Goal: Find specific page/section: Find specific page/section

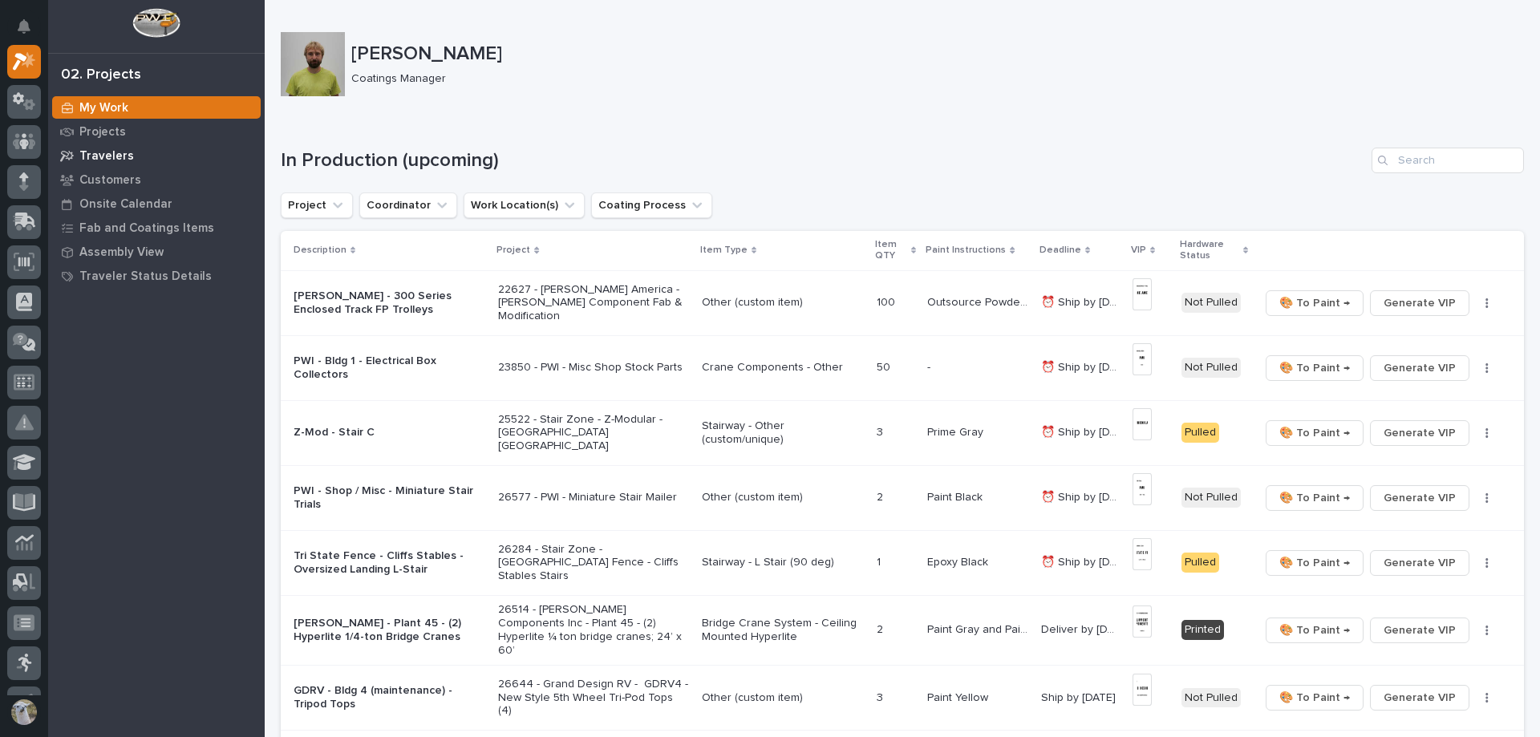
click at [121, 153] on p "Travelers" at bounding box center [106, 156] width 55 height 14
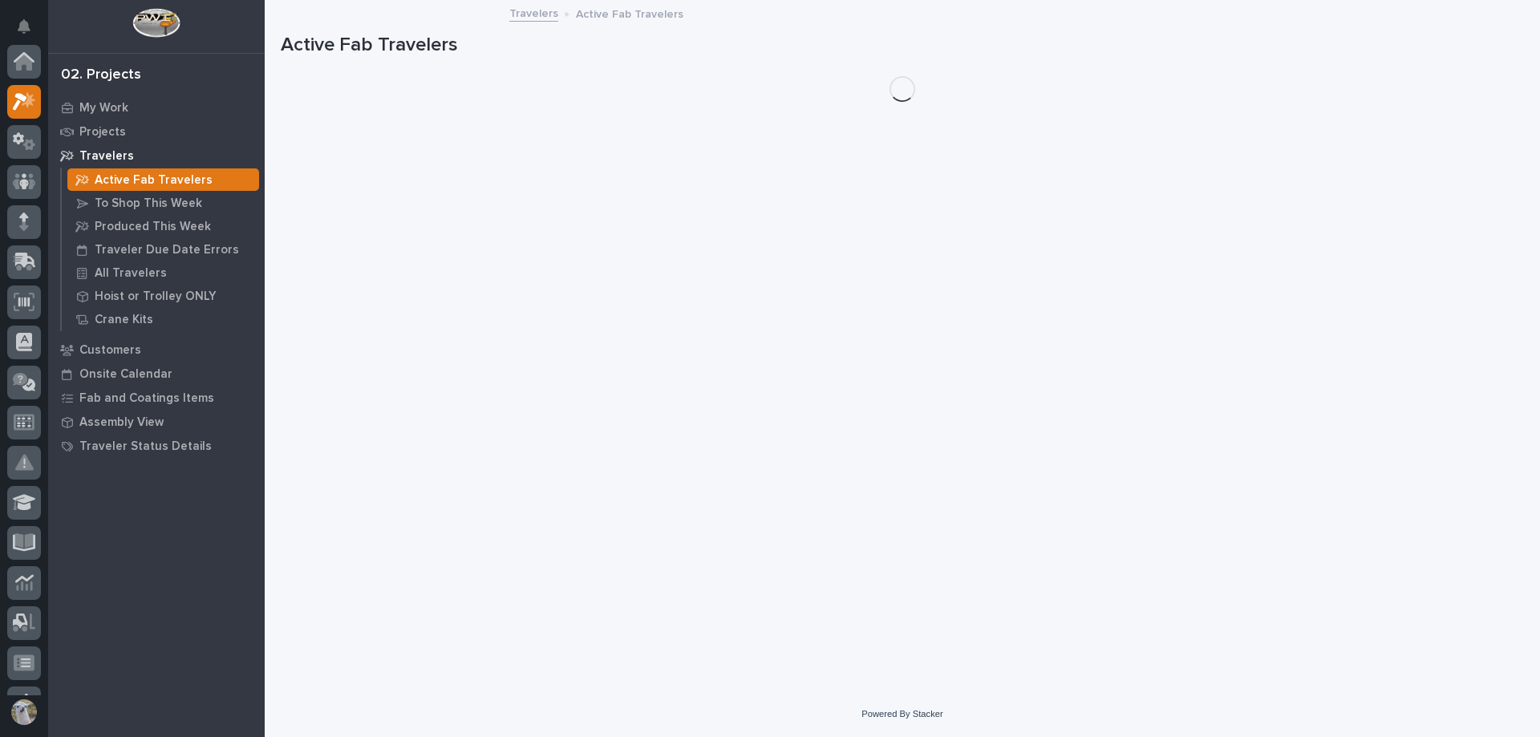
scroll to position [40, 0]
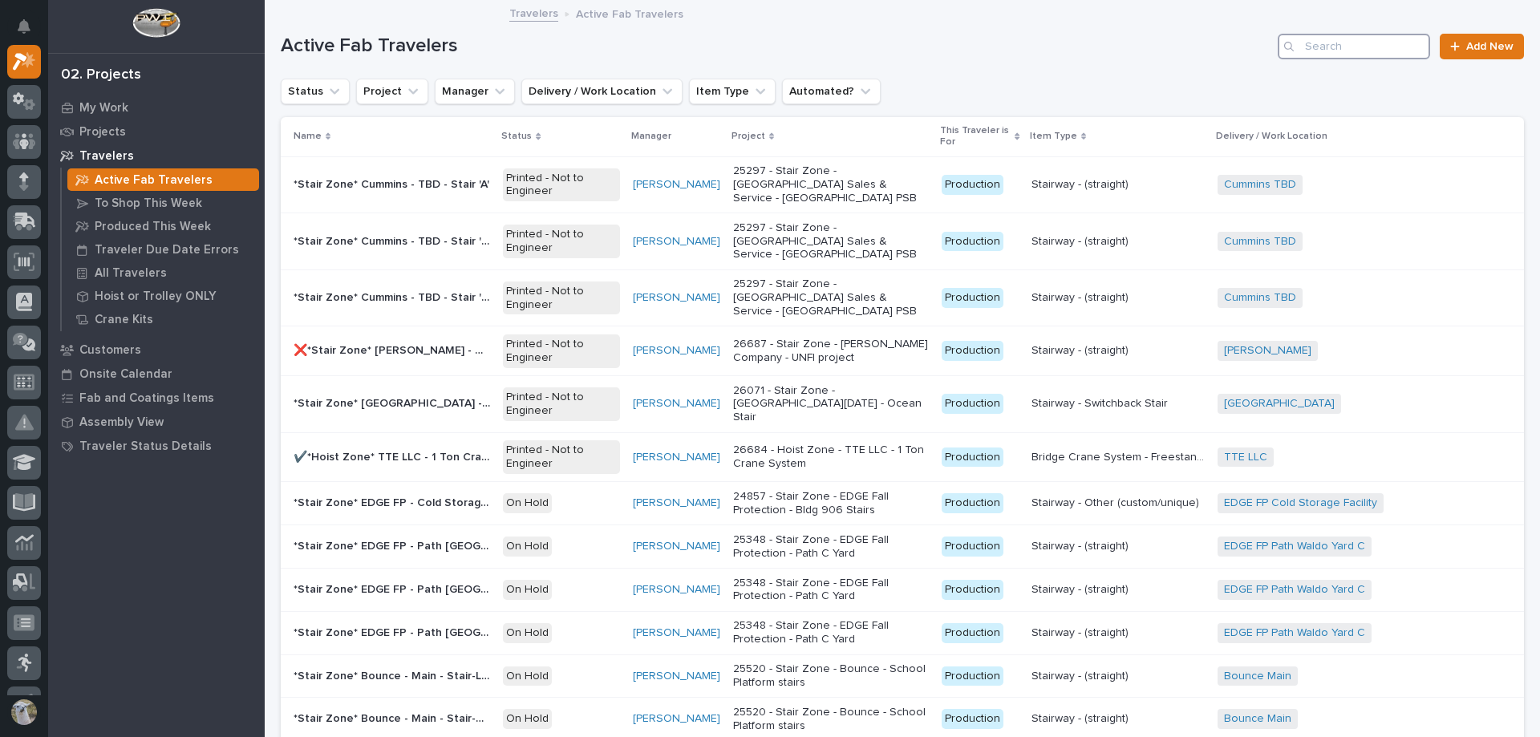
click at [1346, 47] on input "Search" at bounding box center [1353, 47] width 152 height 26
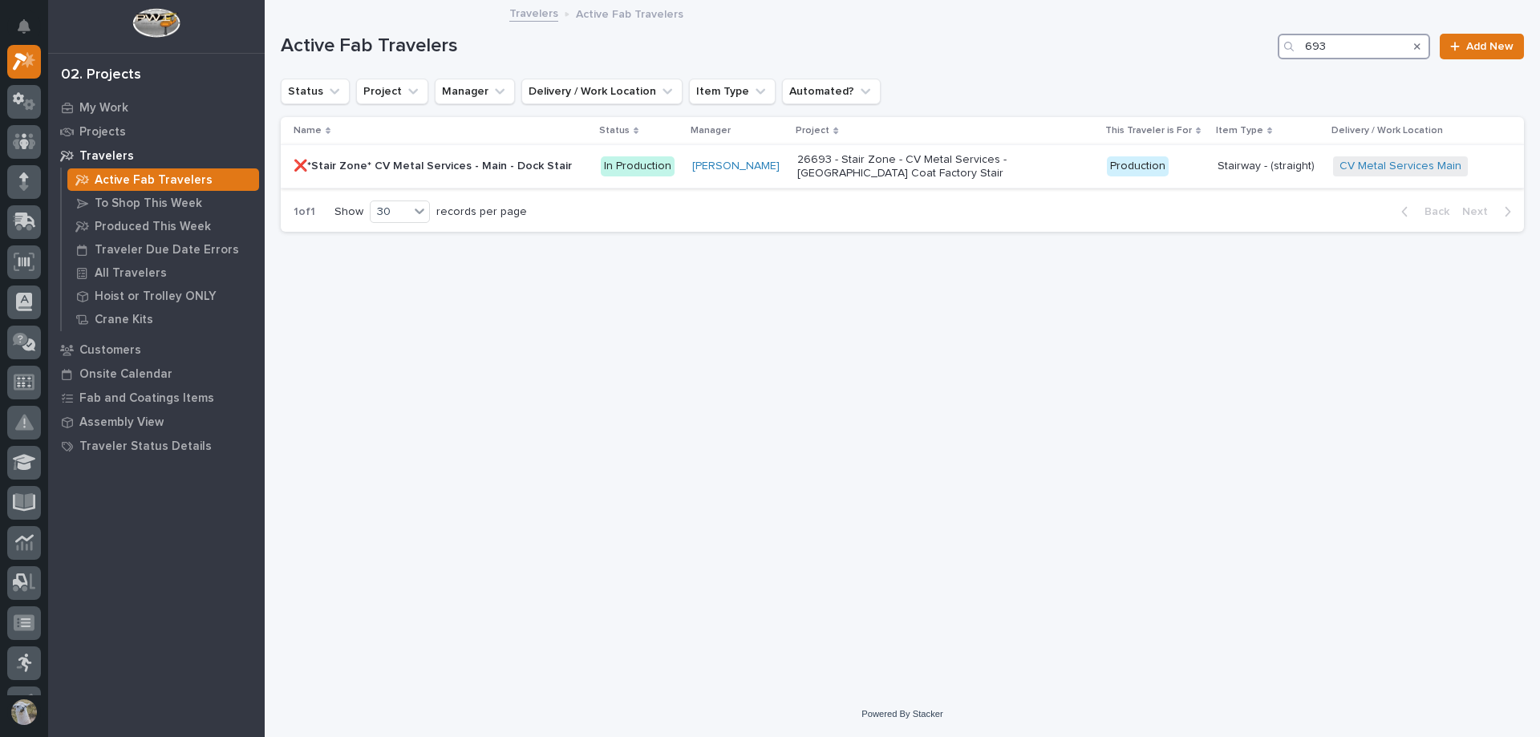
type input "693"
click at [415, 164] on p "❌*Stair Zone* CV Metal Services - Main - Dock Stair" at bounding box center [433, 164] width 281 height 17
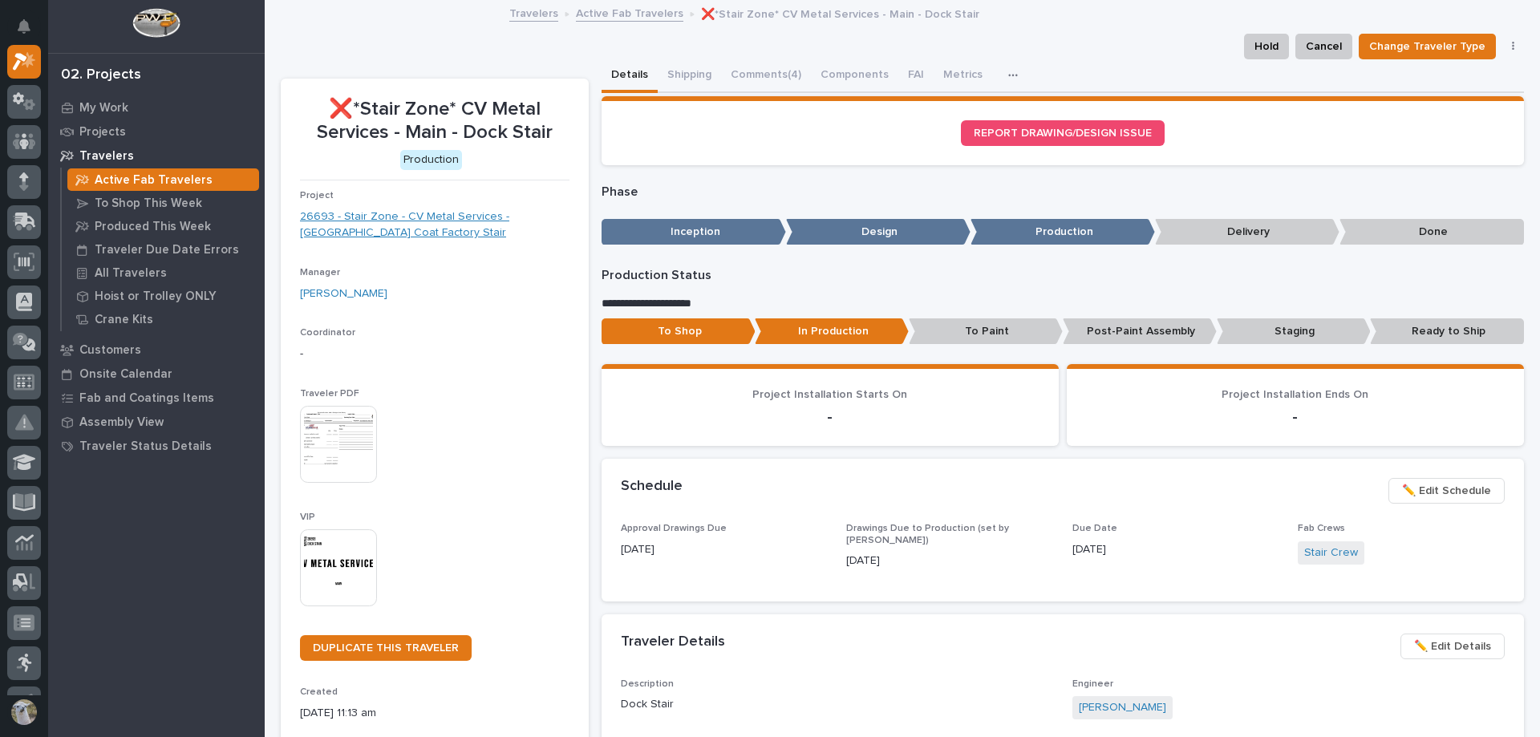
click at [382, 226] on link "26693 - Stair Zone - CV Metal Services - [GEOGRAPHIC_DATA] Coat Factory Stair" at bounding box center [434, 225] width 269 height 34
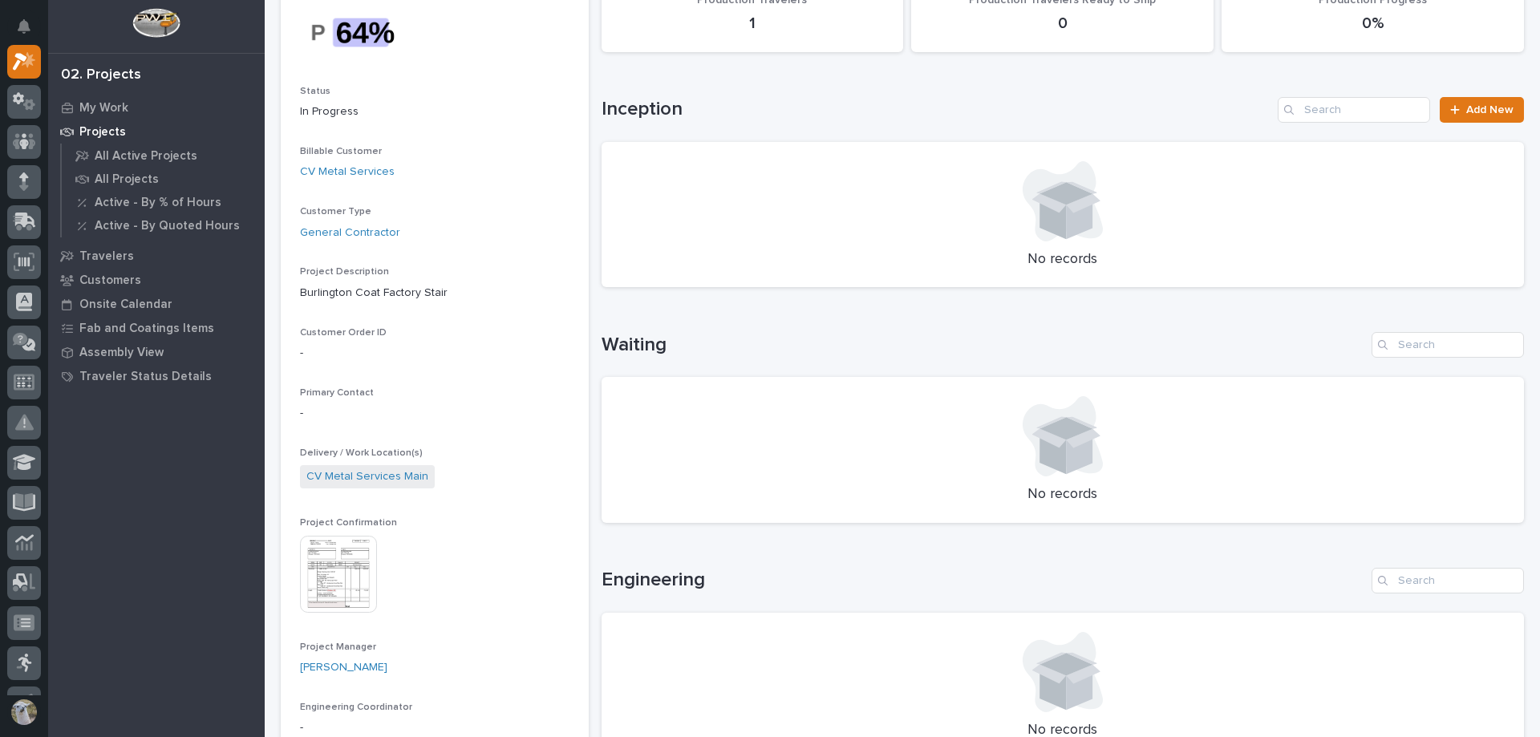
scroll to position [160, 0]
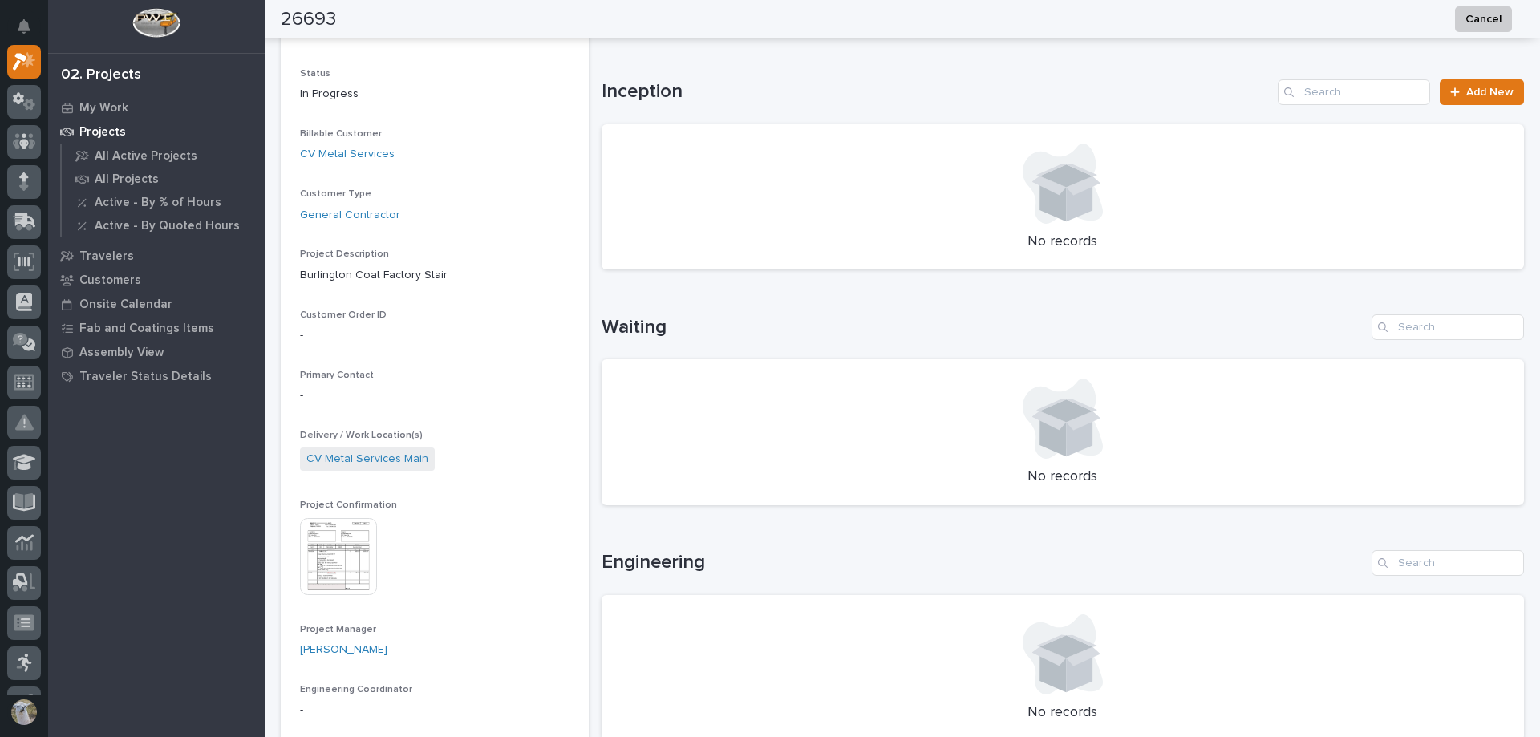
click at [359, 558] on img at bounding box center [338, 556] width 77 height 77
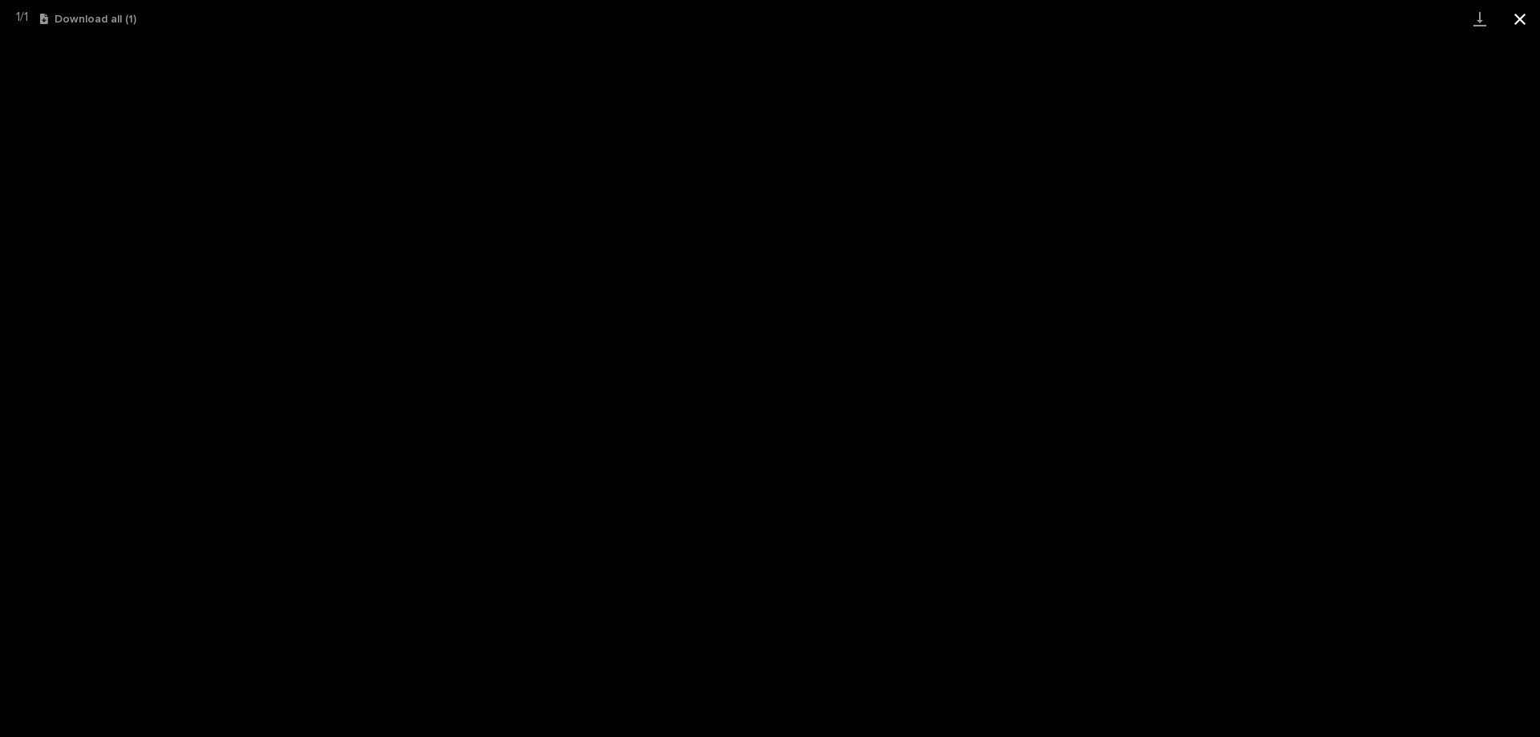
click at [1523, 27] on button "Close gallery" at bounding box center [1520, 19] width 40 height 38
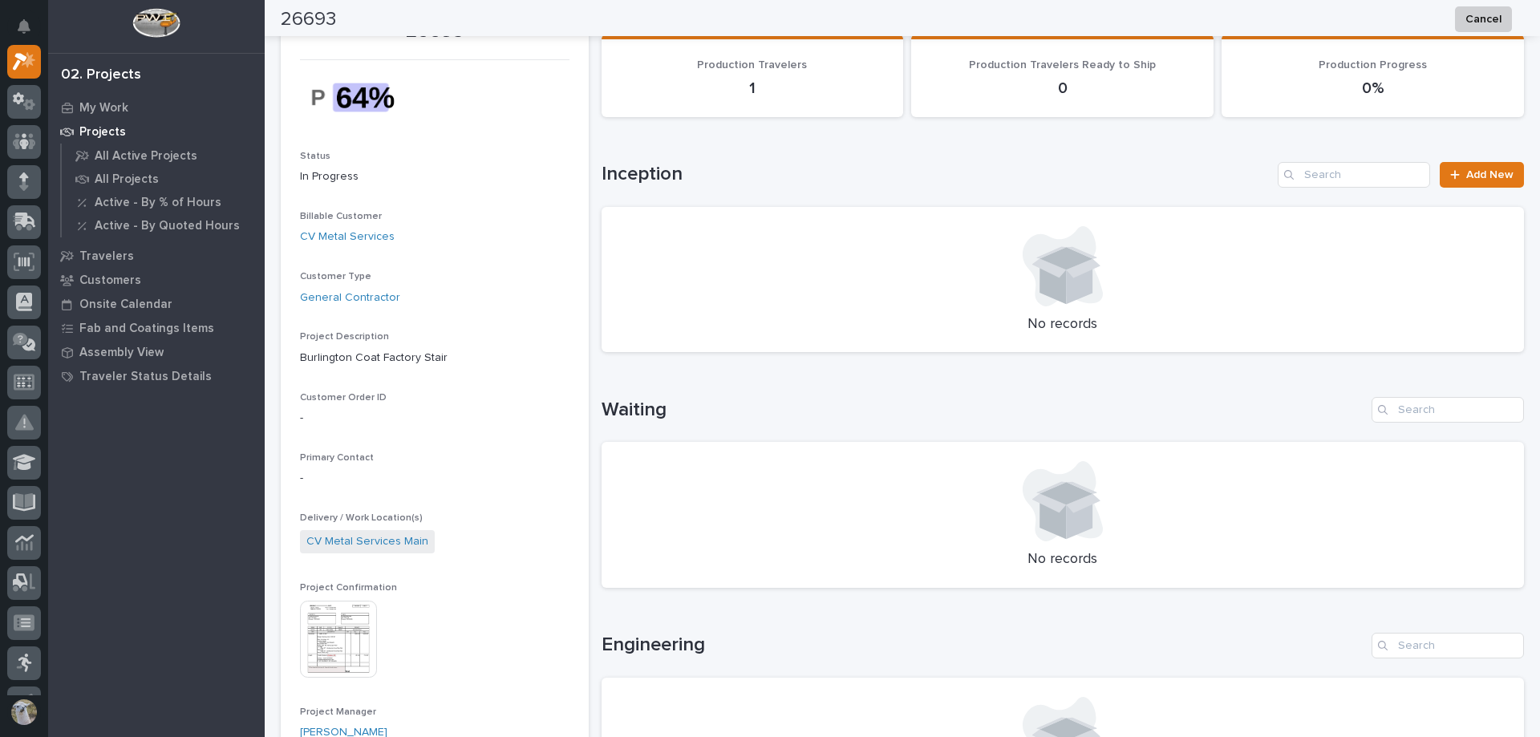
scroll to position [0, 0]
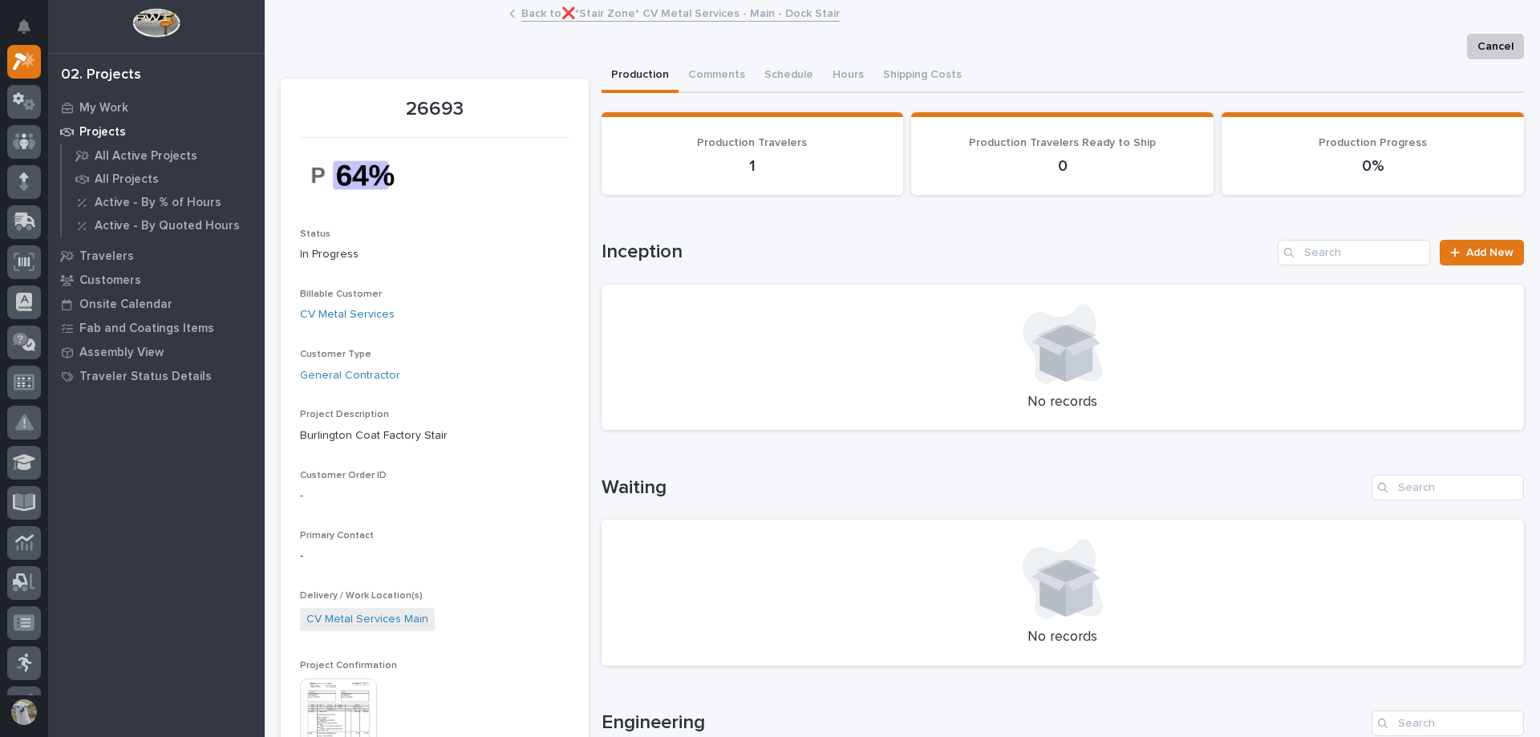
click at [535, 12] on link "Back to ❌*Stair Zone* CV Metal Services - Main - Dock Stair" at bounding box center [680, 12] width 318 height 18
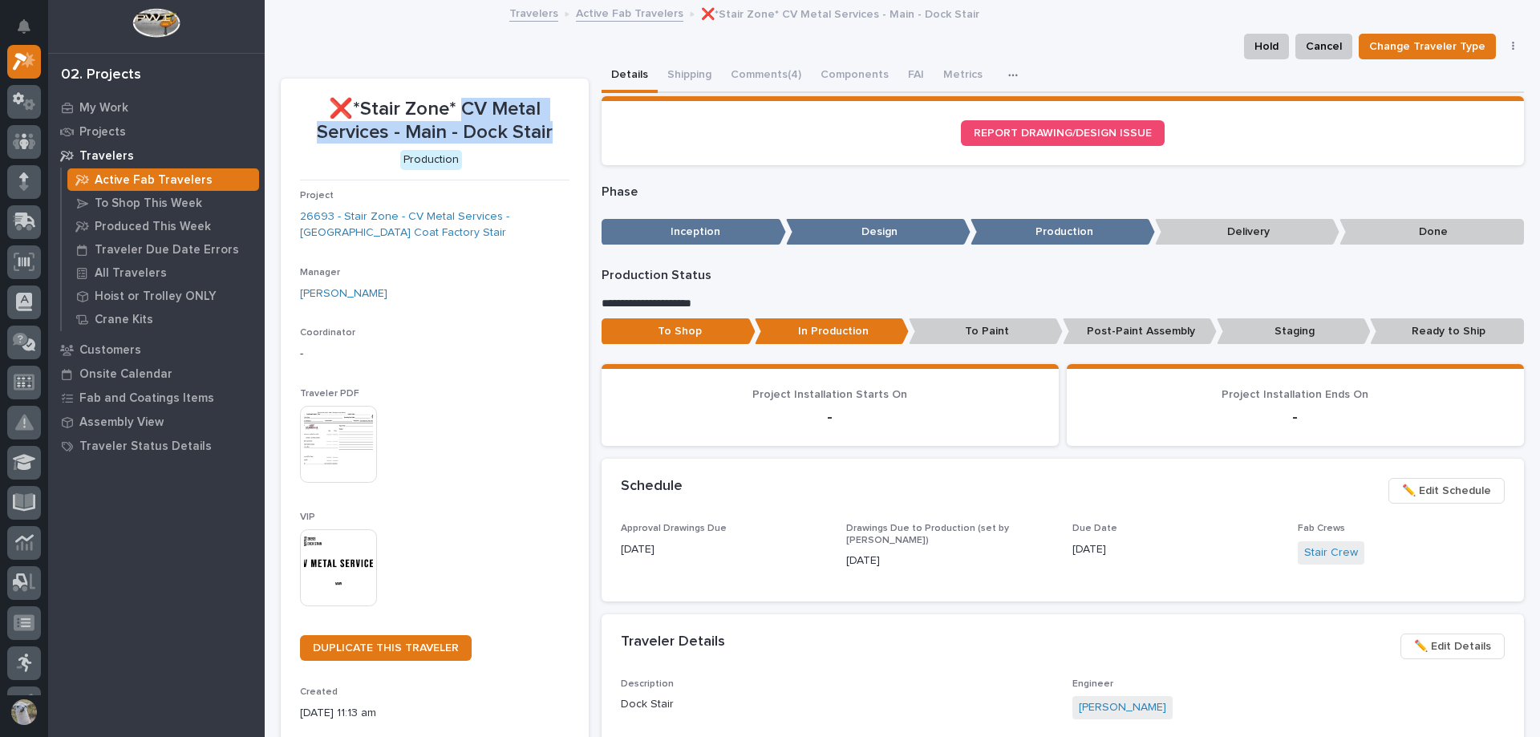
drag, startPoint x: 464, startPoint y: 107, endPoint x: 549, endPoint y: 133, distance: 88.8
click at [549, 133] on p "❌*Stair Zone* CV Metal Services - Main - Dock Stair" at bounding box center [434, 121] width 269 height 47
copy p "CV Metal Services - Main - Dock Stair"
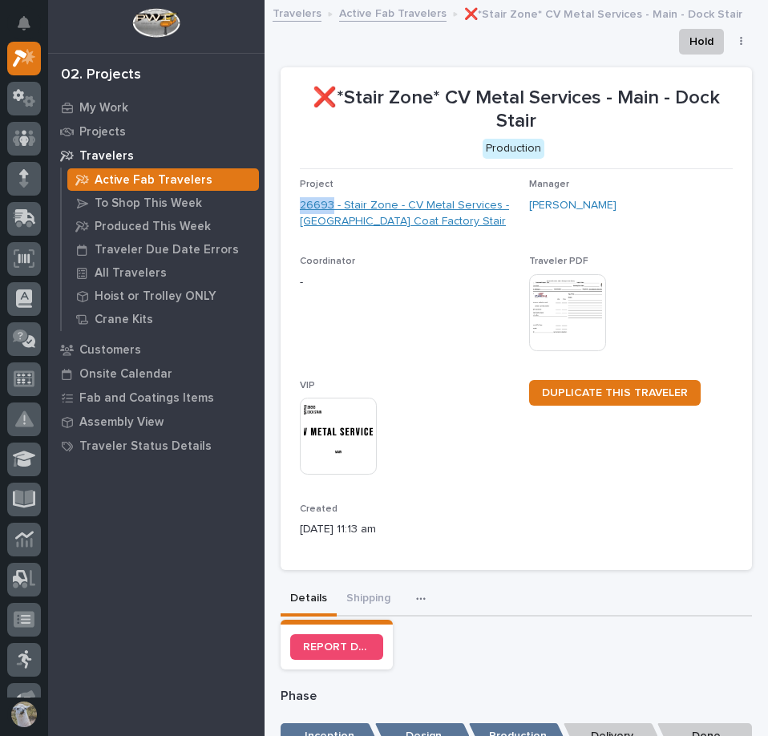
drag, startPoint x: 296, startPoint y: 200, endPoint x: 330, endPoint y: 199, distance: 34.5
click at [330, 199] on section "❌*Stair Zone* CV Metal Services - Main - Dock Stair Production Project 26693 - …" at bounding box center [517, 318] width 472 height 503
copy link "26693"
